Goal: Transaction & Acquisition: Subscribe to service/newsletter

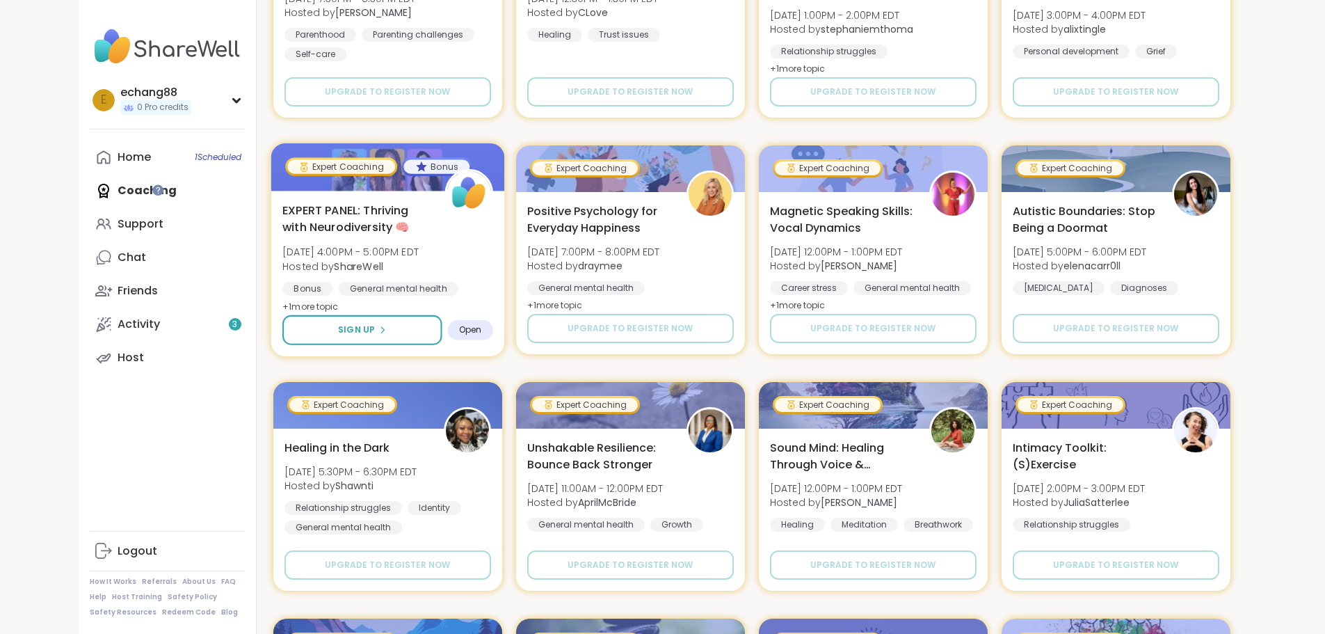
scroll to position [904, 0]
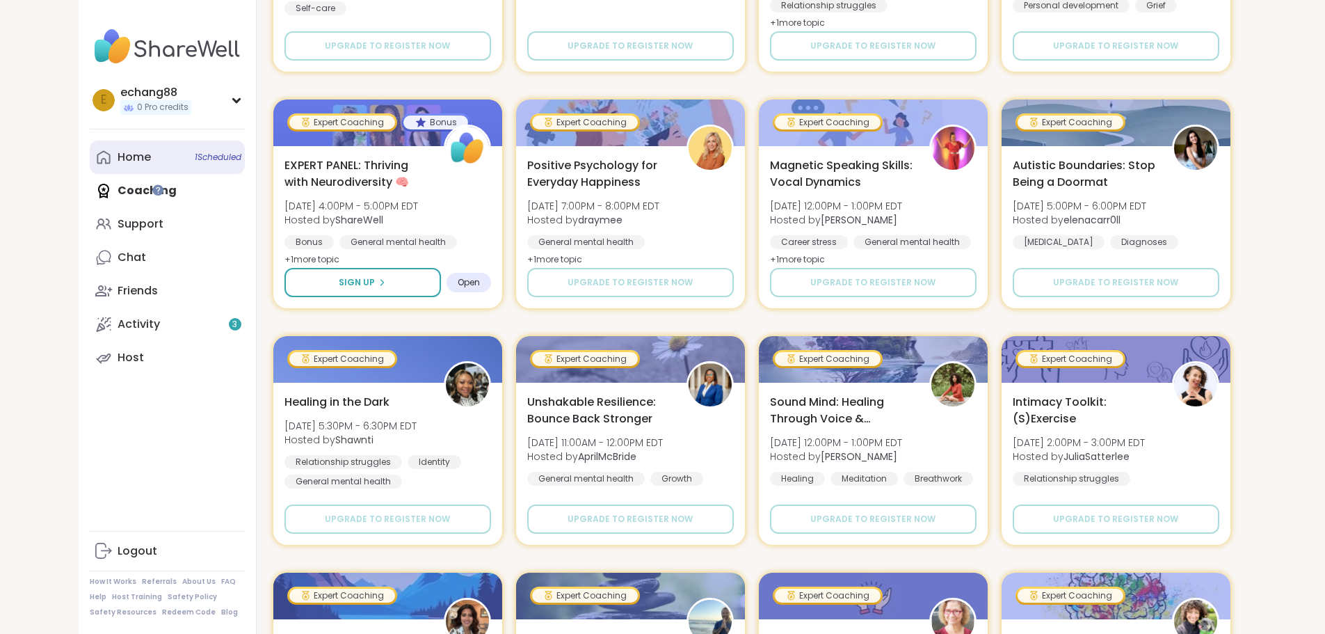
click at [195, 155] on span "1 Scheduled" at bounding box center [218, 157] width 47 height 11
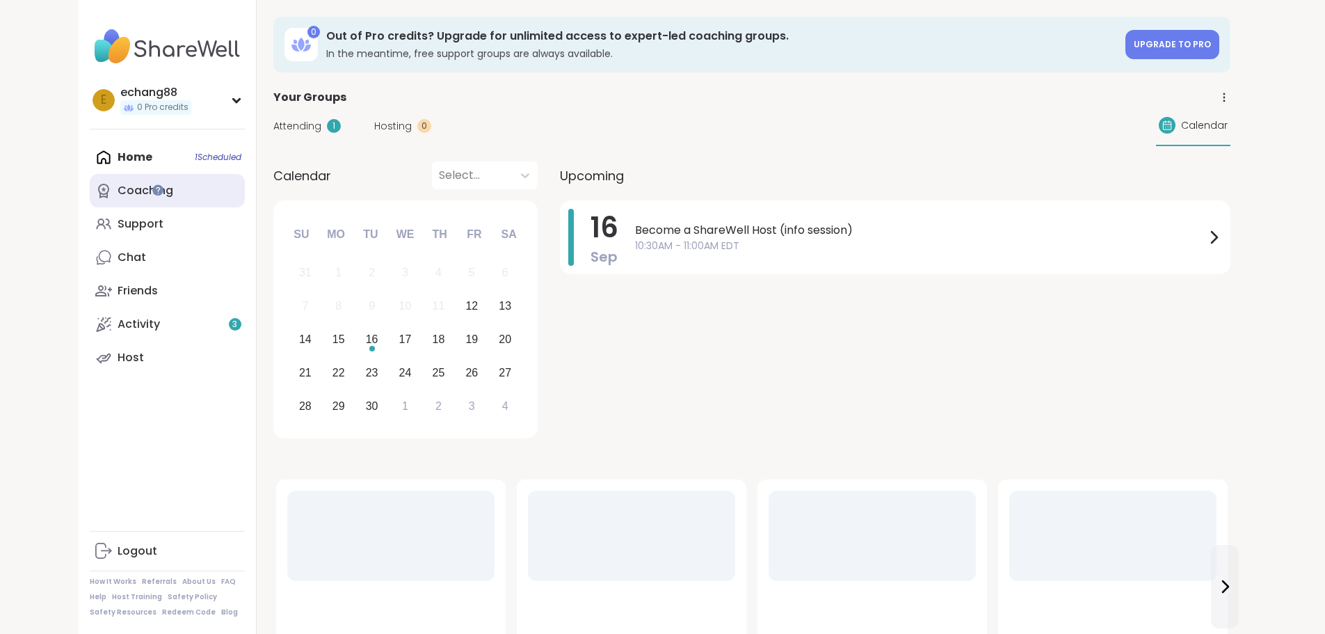
click at [104, 185] on link "Coaching" at bounding box center [167, 190] width 155 height 33
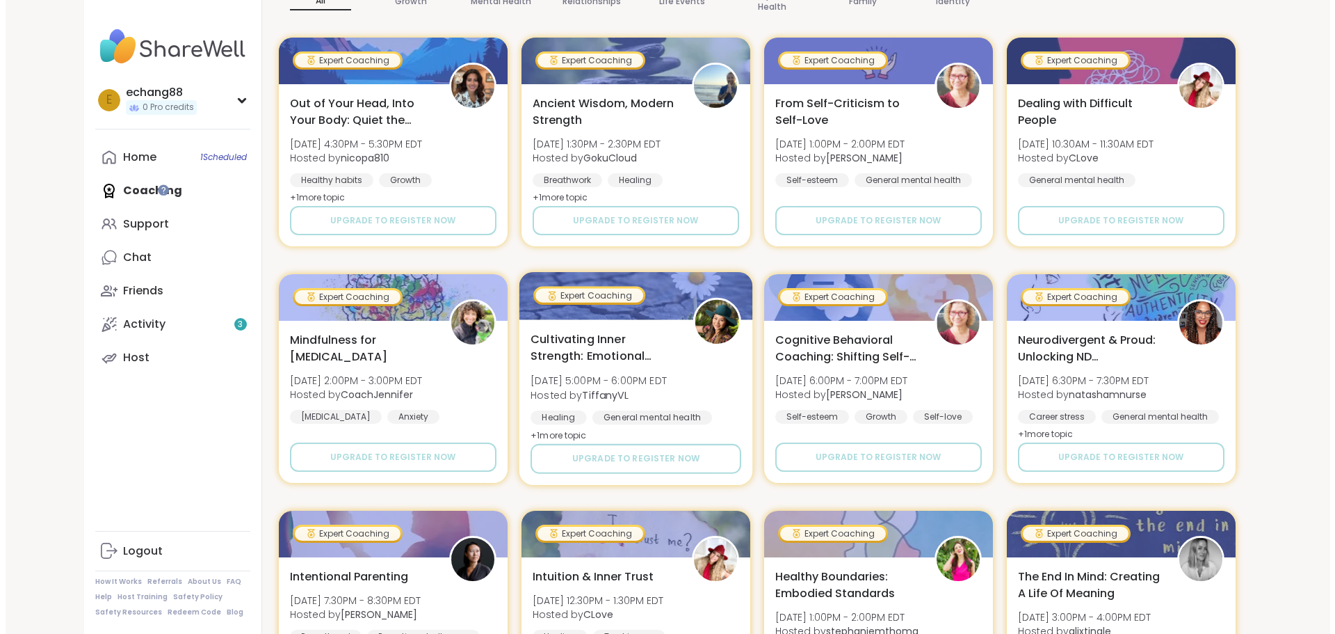
scroll to position [278, 0]
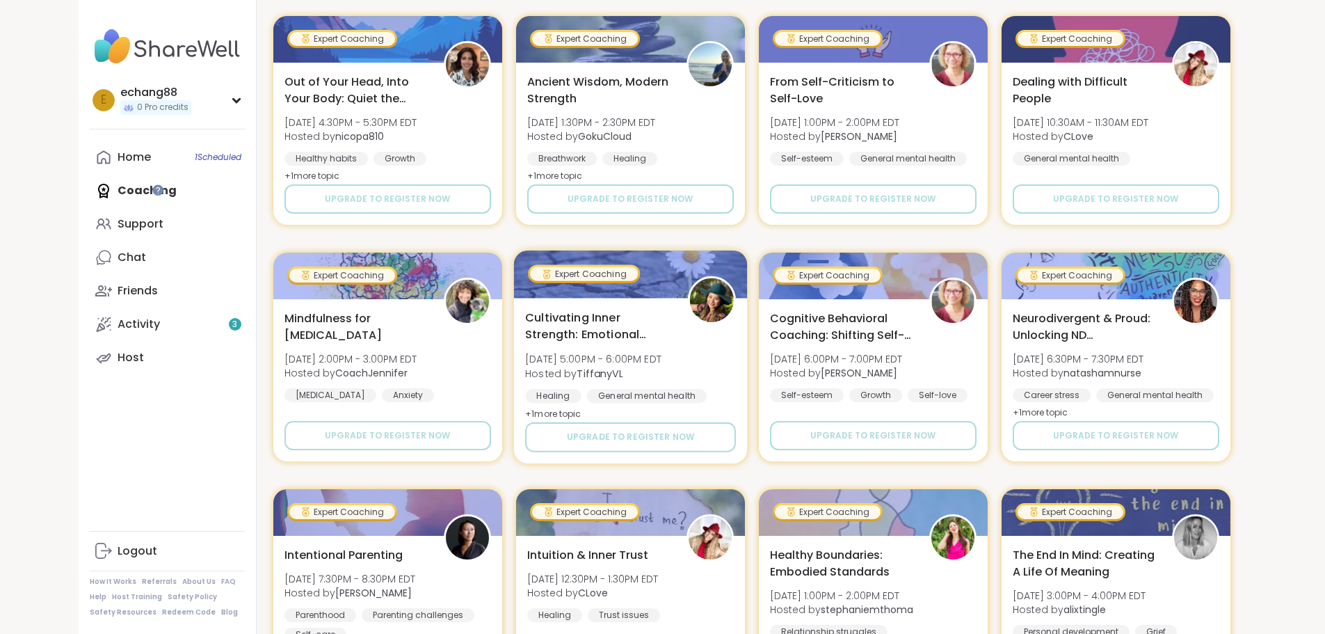
click at [531, 416] on span "+ 1 more topic" at bounding box center [553, 413] width 56 height 11
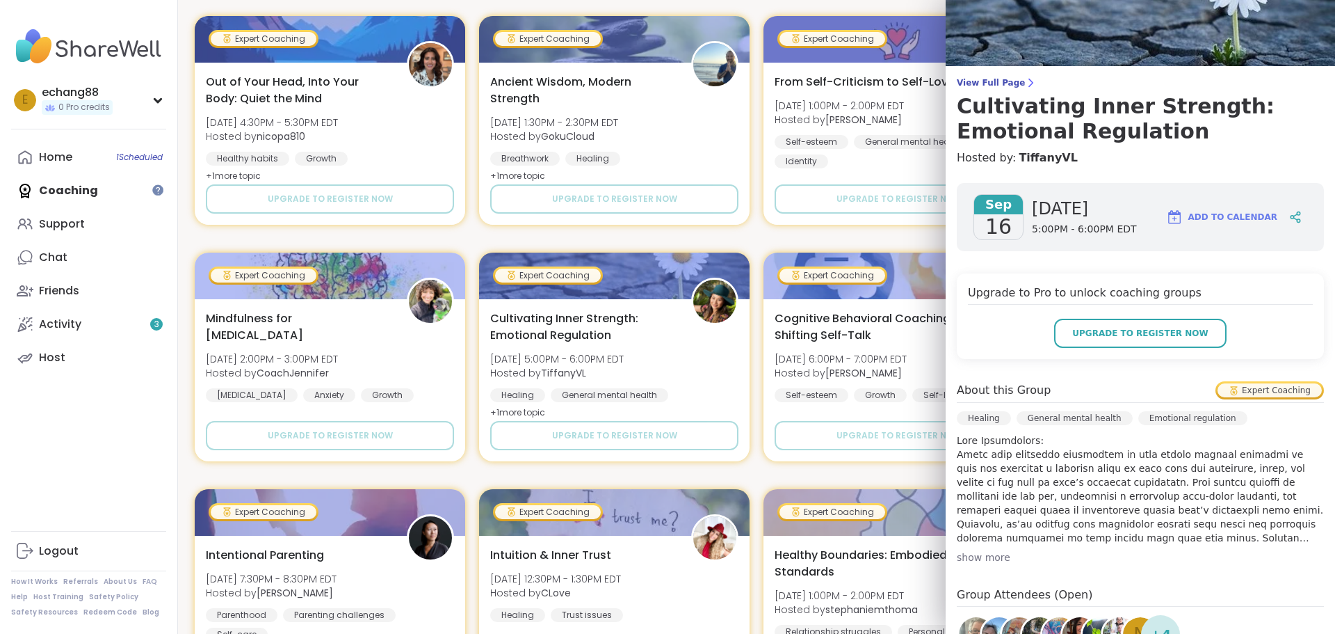
scroll to position [70, 0]
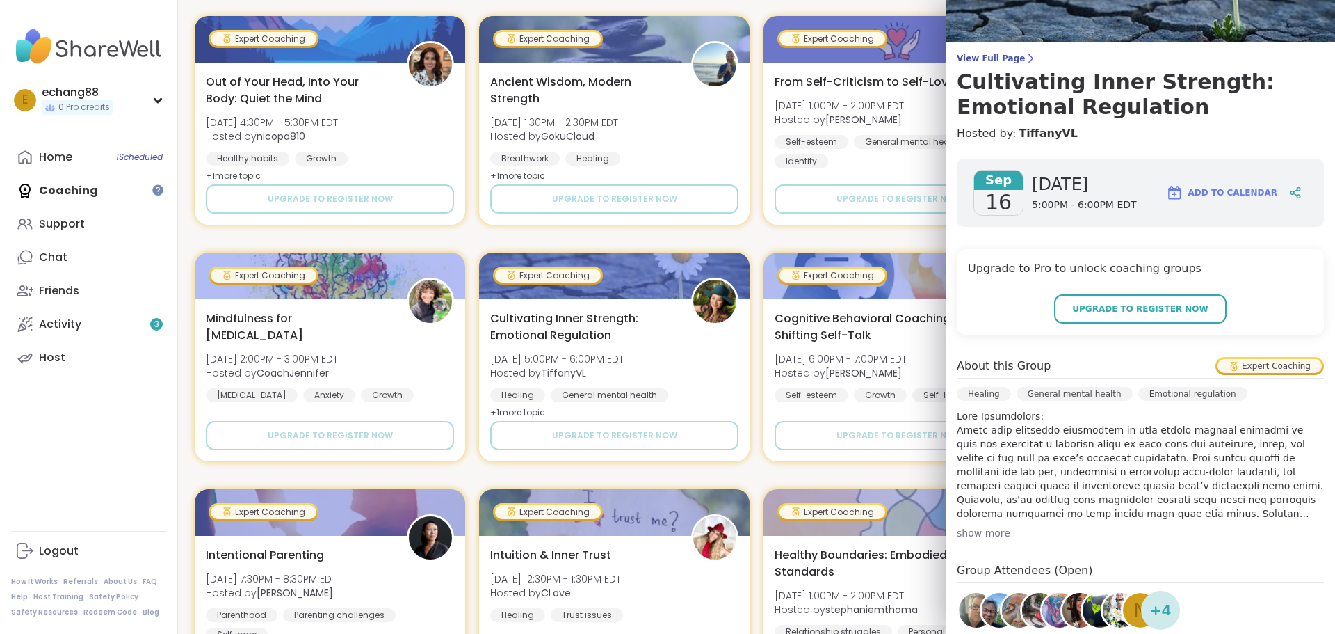
click at [972, 533] on div "show more" at bounding box center [1140, 533] width 367 height 14
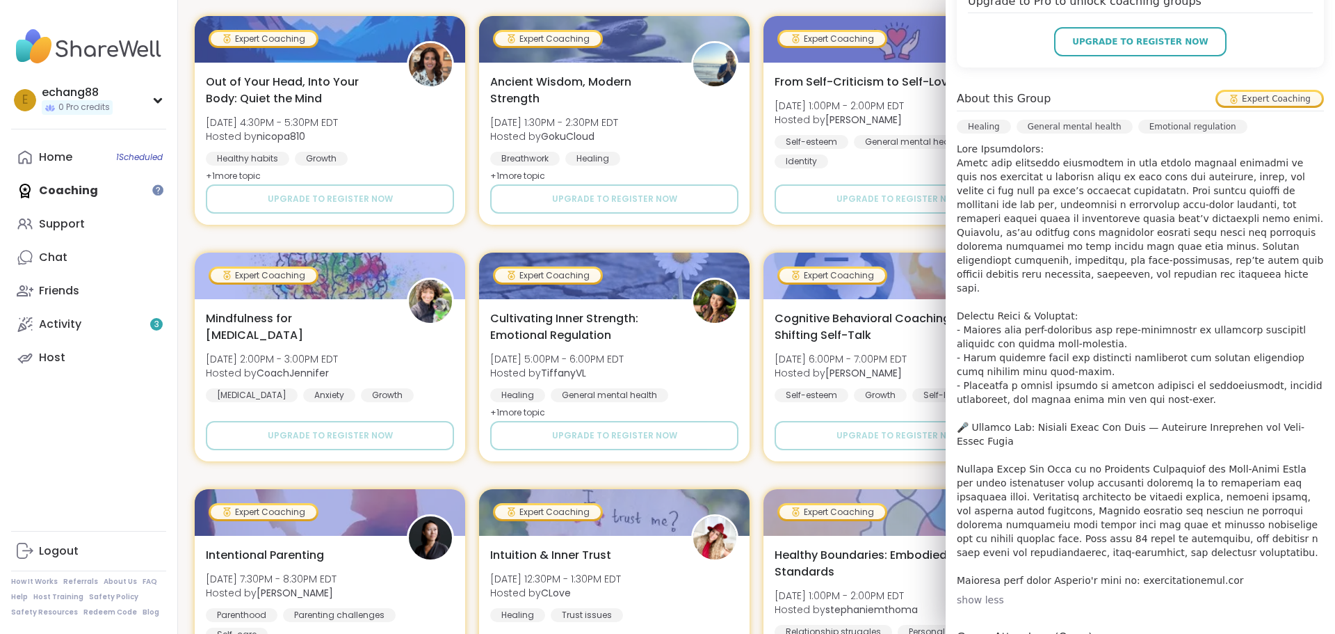
scroll to position [348, 0]
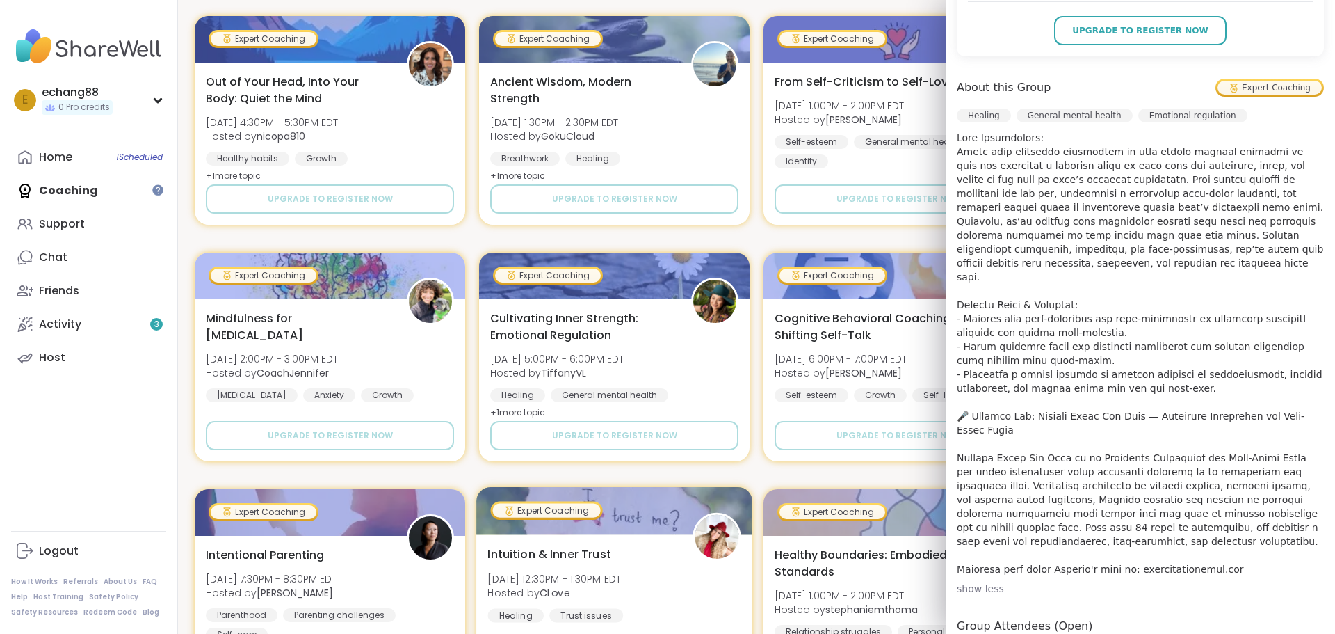
click at [586, 501] on div "Expert Coaching" at bounding box center [547, 510] width 112 height 19
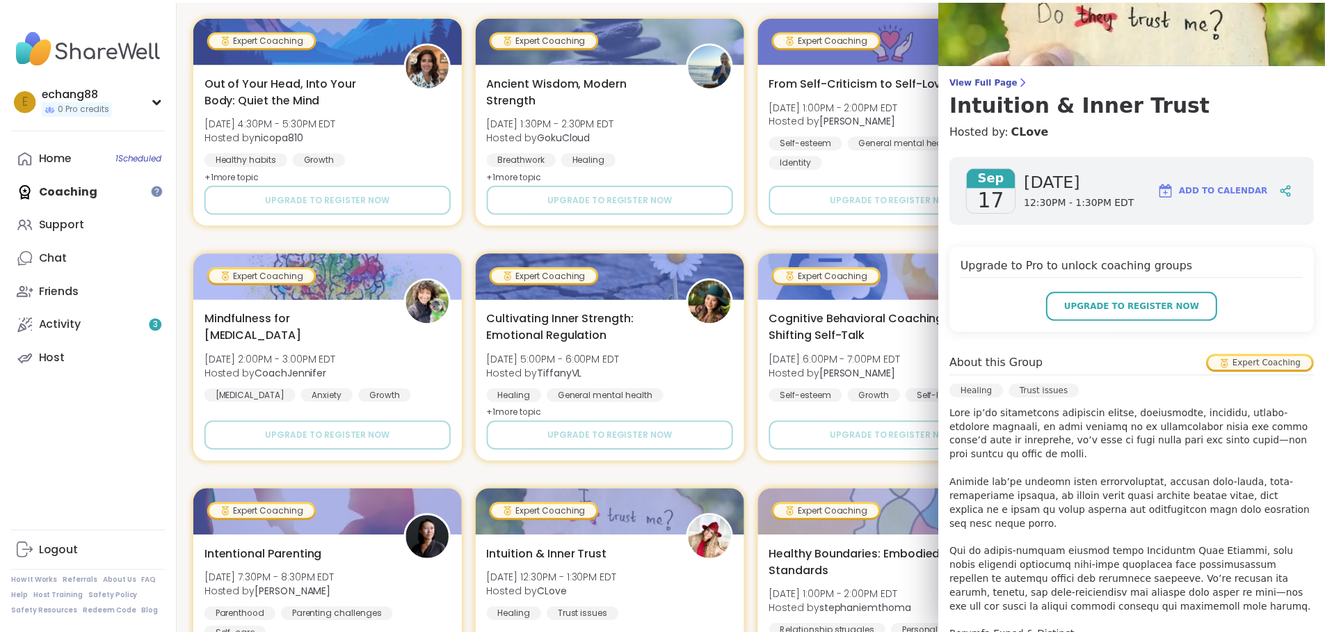
scroll to position [45, 0]
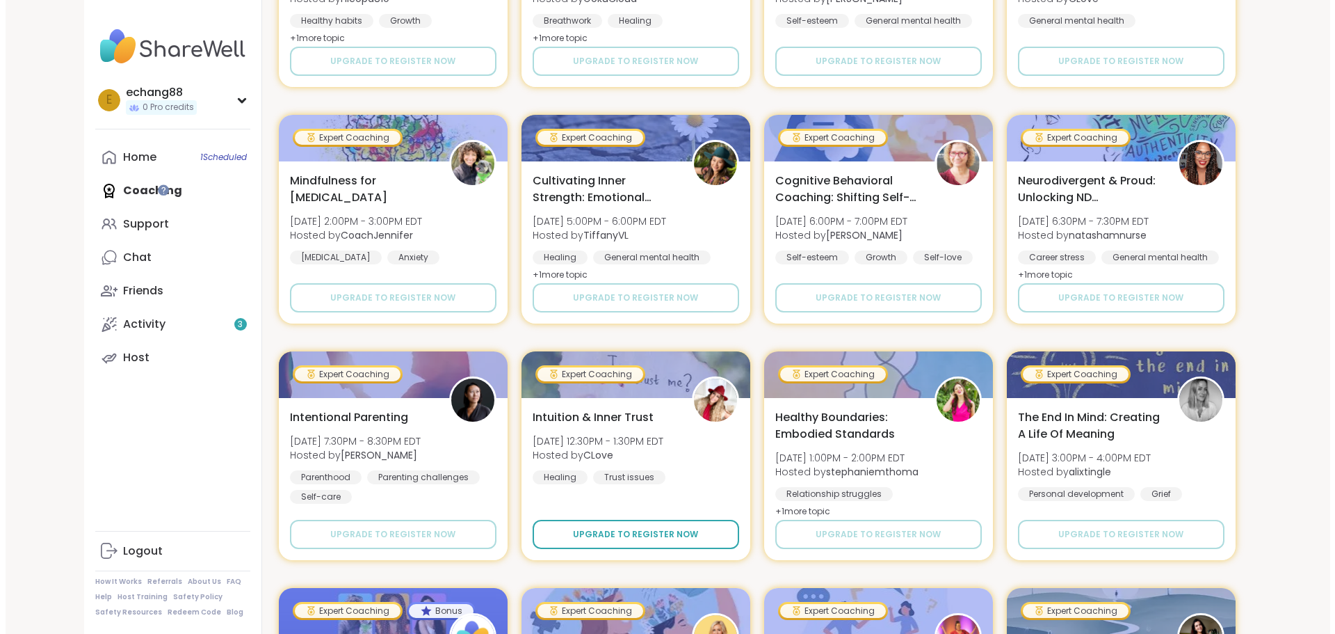
scroll to position [487, 0]
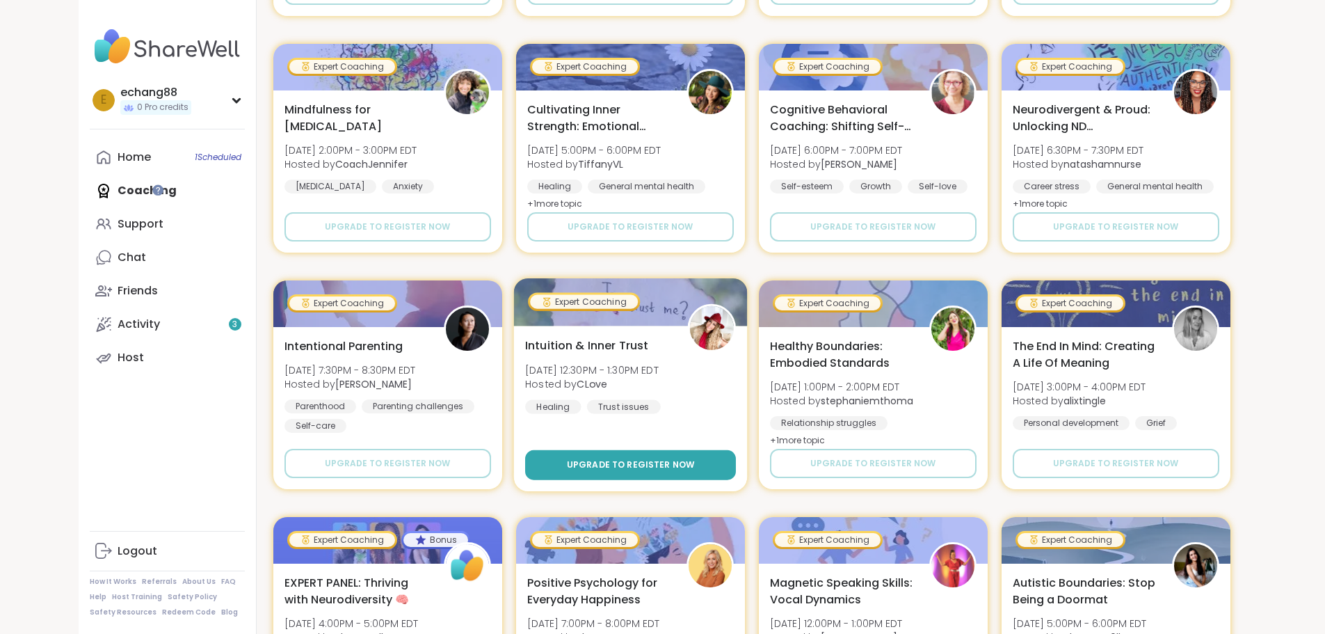
click at [580, 460] on span "Upgrade to register now" at bounding box center [630, 464] width 128 height 13
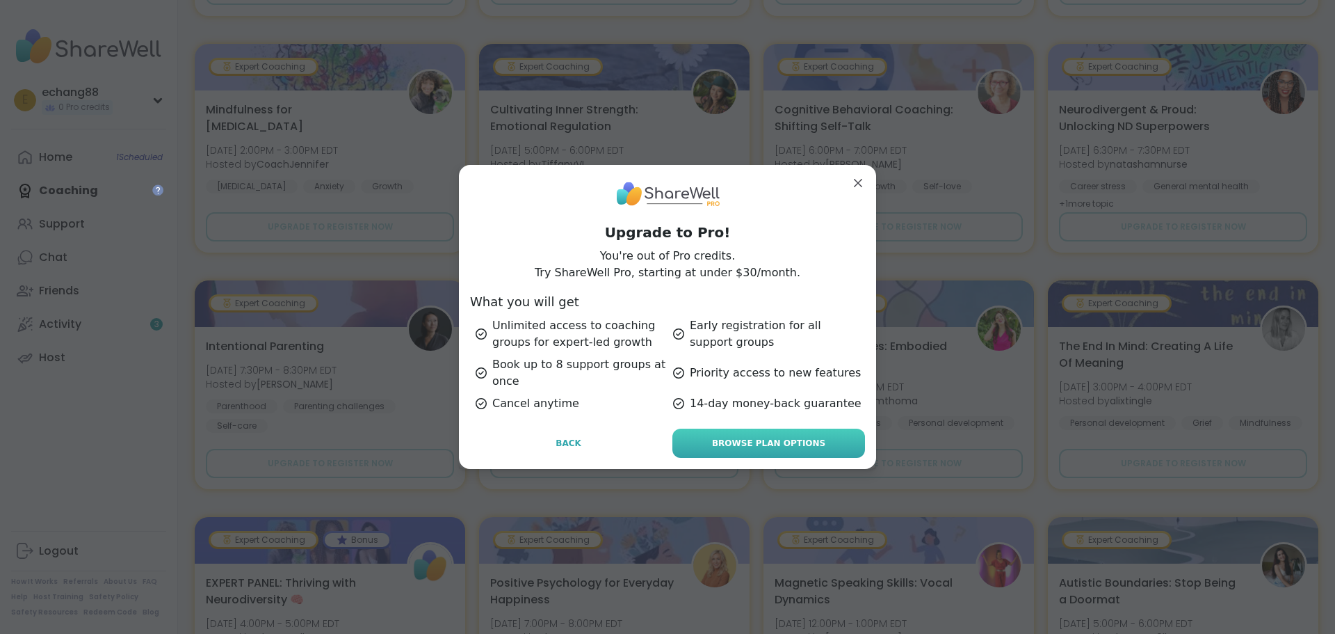
click at [781, 444] on span "Browse Plan Options" at bounding box center [768, 443] width 113 height 13
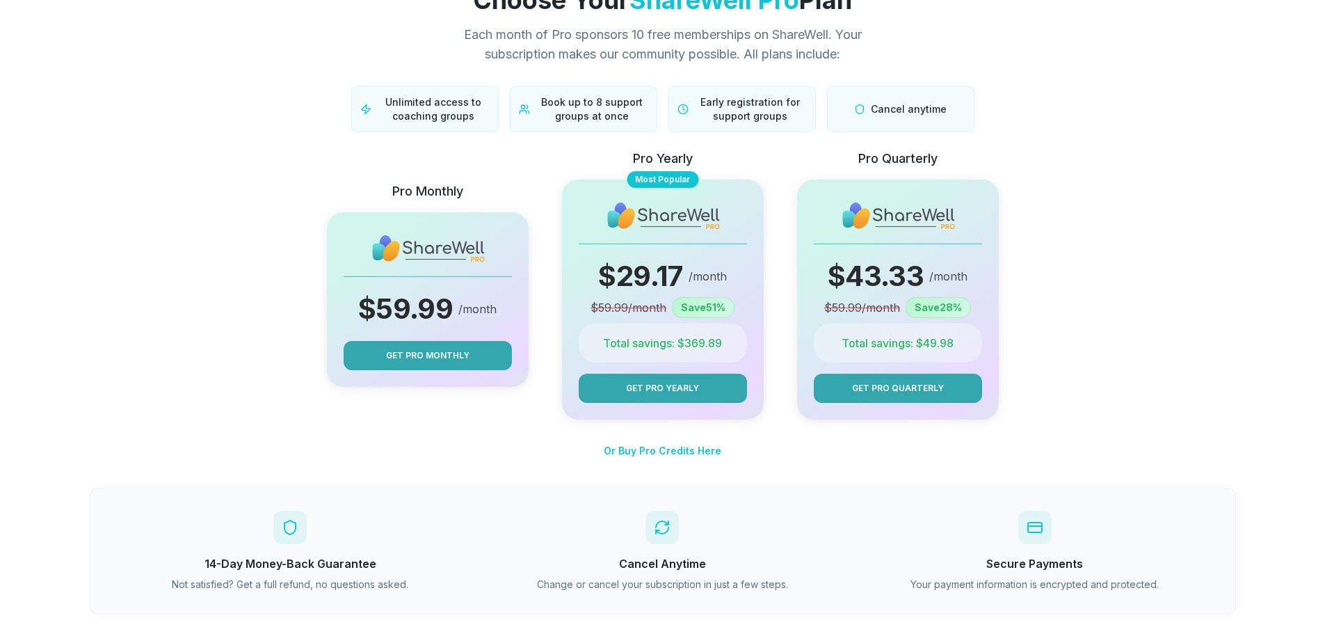
scroll to position [138, 0]
